Goal: Task Accomplishment & Management: Manage account settings

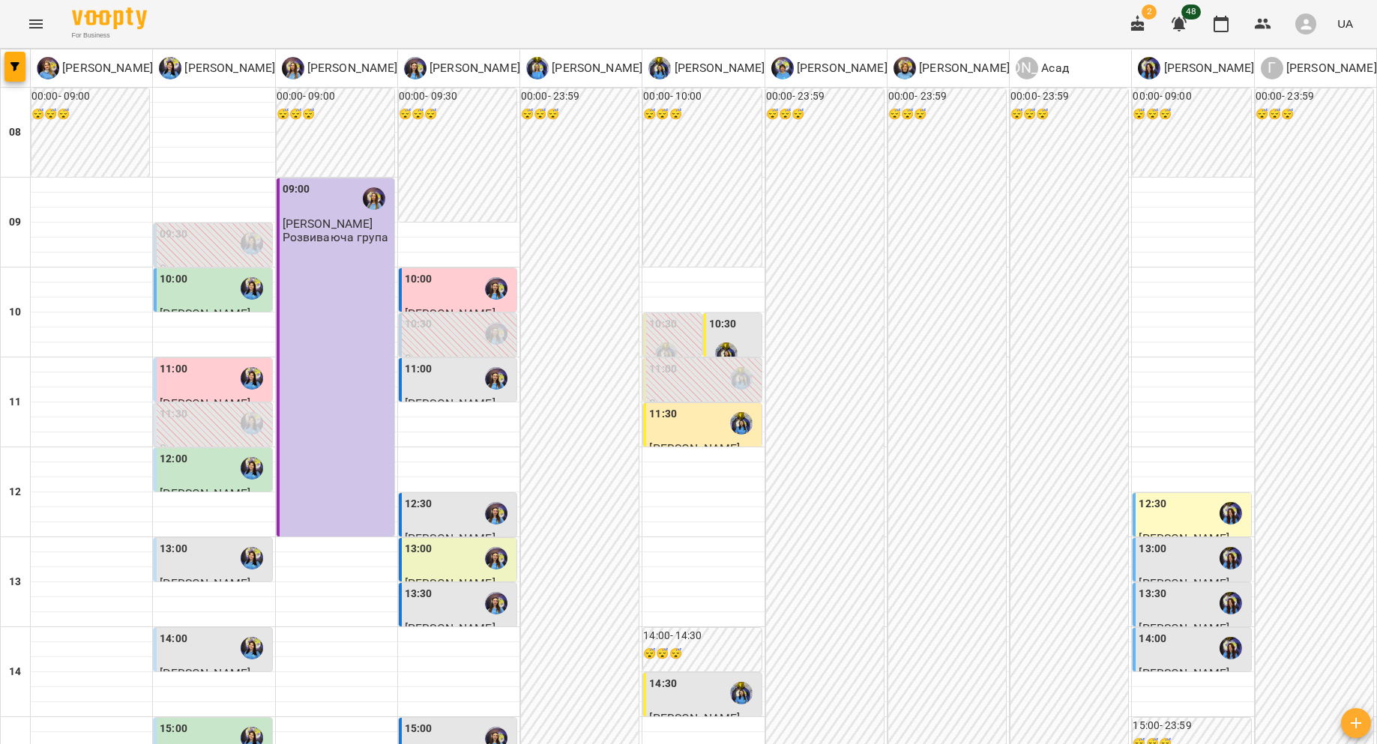
click at [37, 24] on icon "Menu" at bounding box center [35, 23] width 13 height 9
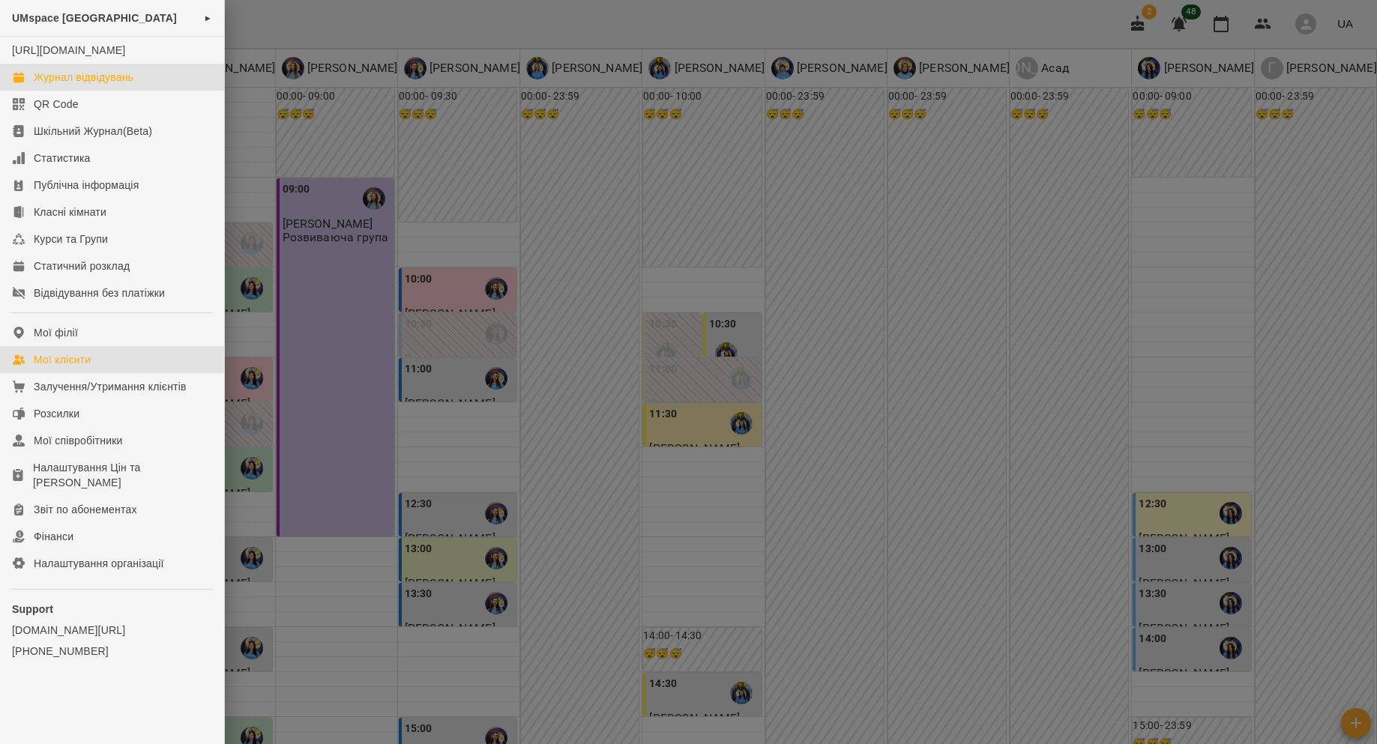
click at [62, 367] on div "Мої клієнти" at bounding box center [62, 359] width 57 height 15
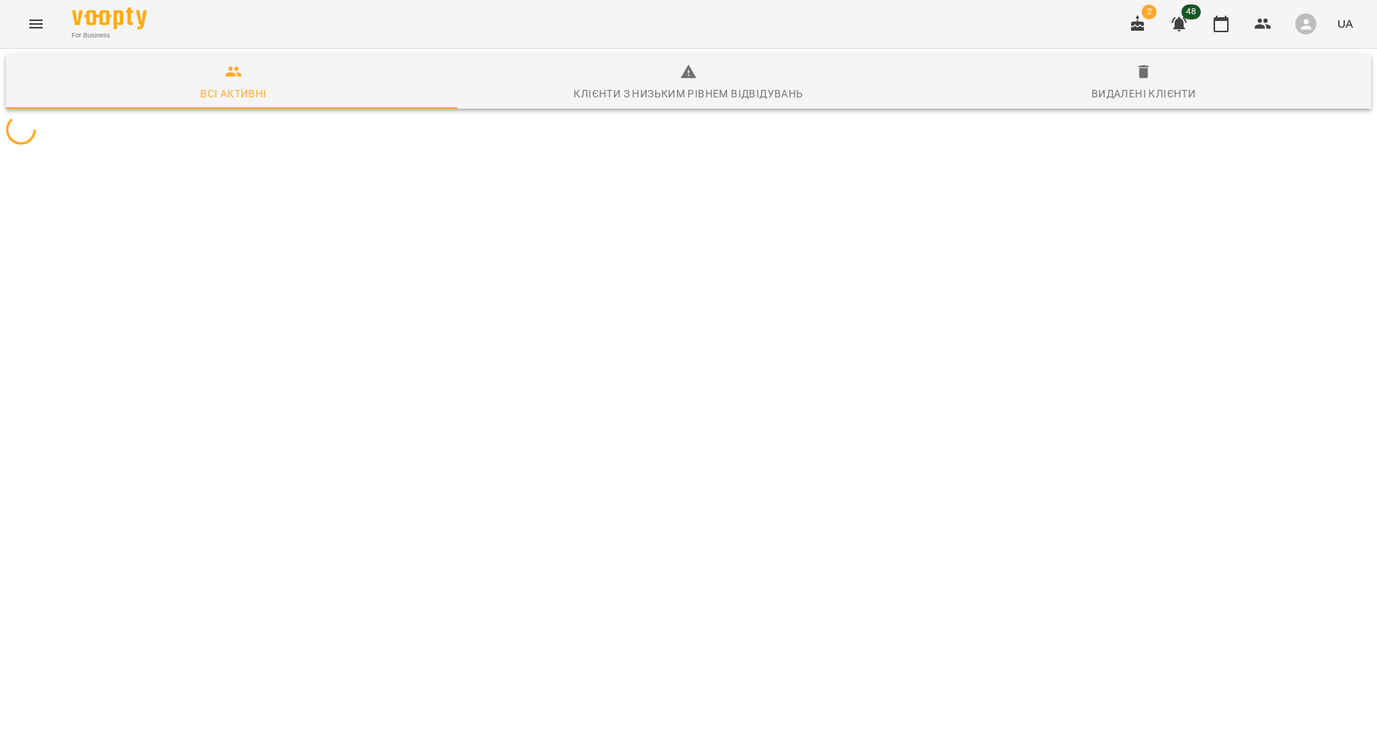
click at [1105, 98] on div "Видалені клієнти" at bounding box center [1143, 94] width 104 height 18
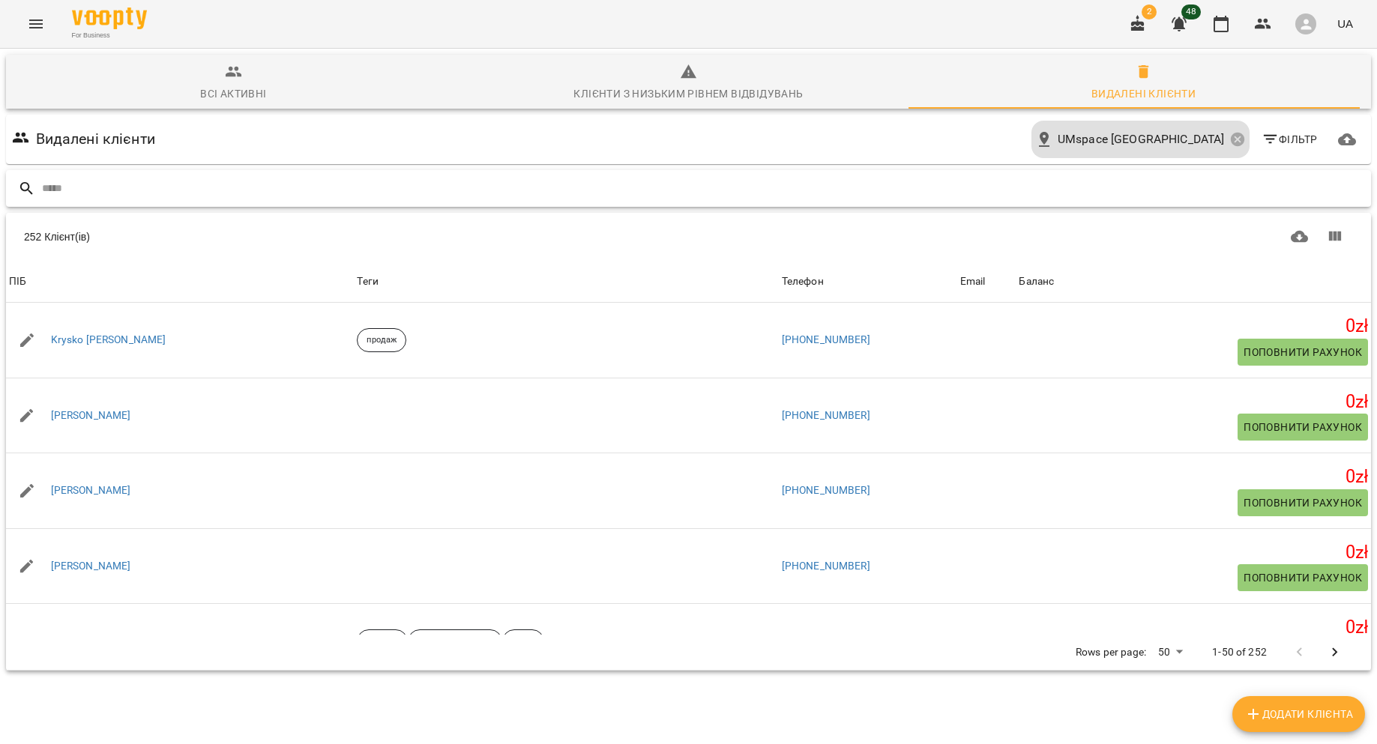
click at [716, 198] on input "text" at bounding box center [703, 188] width 1323 height 25
type input "*"
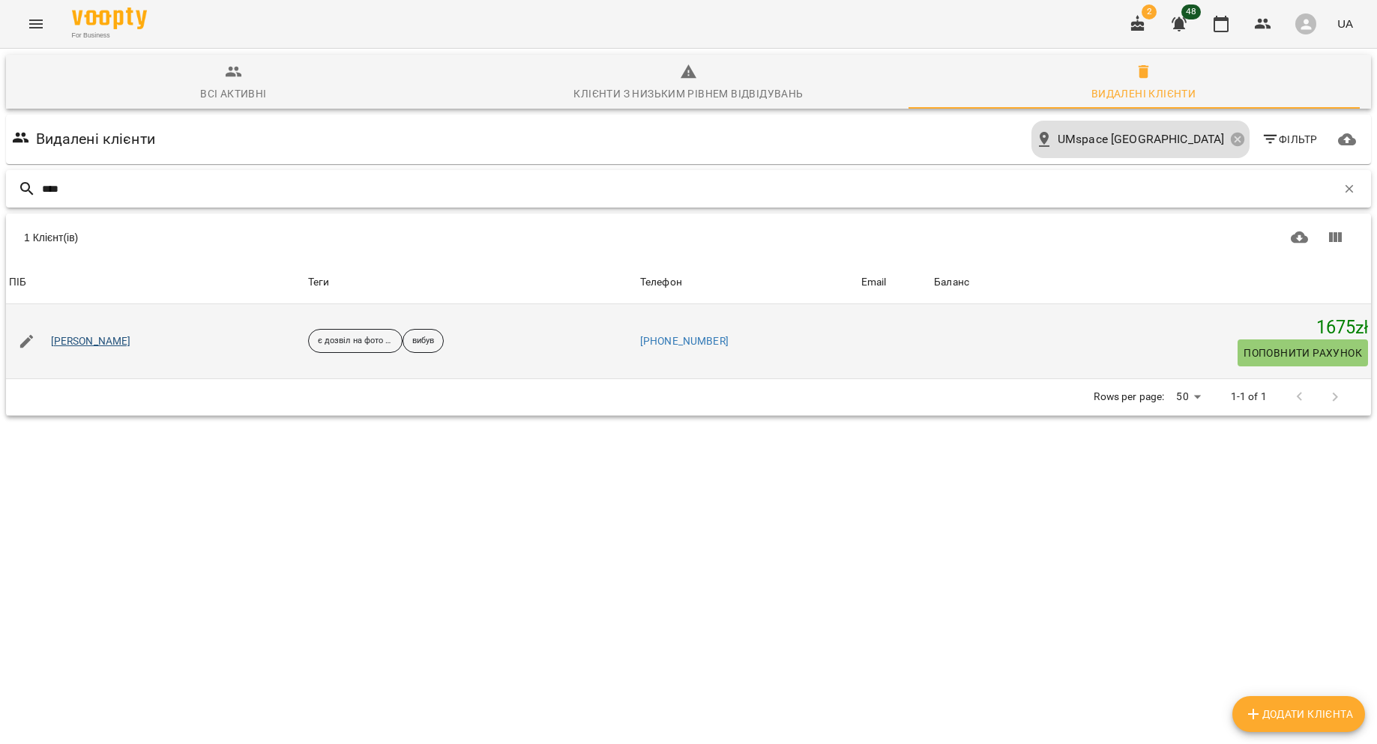
type input "****"
click at [87, 344] on link "[PERSON_NAME]" at bounding box center [91, 341] width 80 height 15
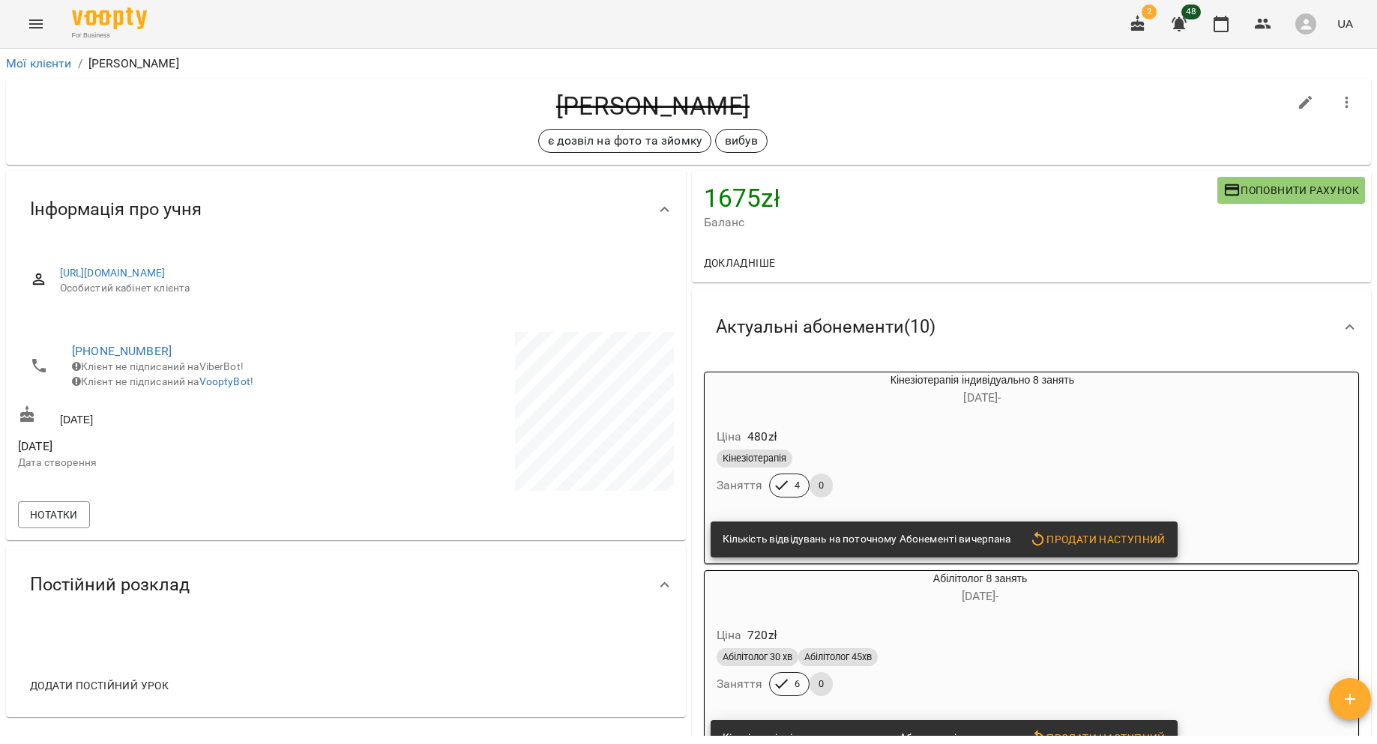
drag, startPoint x: 137, startPoint y: 437, endPoint x: 55, endPoint y: 432, distance: 82.6
click at [55, 430] on div "[DATE]" at bounding box center [180, 416] width 331 height 28
copy div "[DATE]"
click at [67, 350] on li "[PHONE_NUMBER] Клієнт не підписаний на ViberBot! Клієнт не підписаний на Voopty…" at bounding box center [180, 366] width 325 height 68
